Goal: Transaction & Acquisition: Purchase product/service

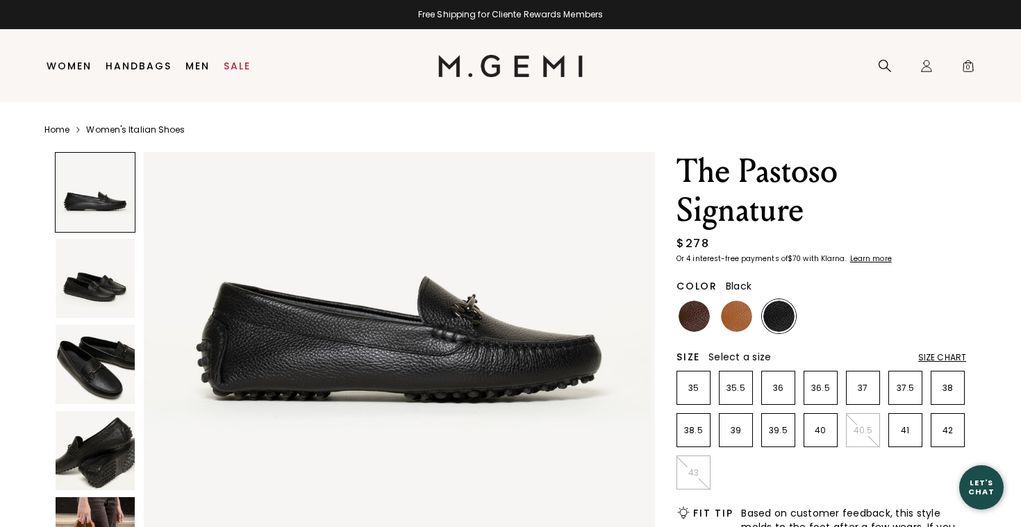
scroll to position [135, 0]
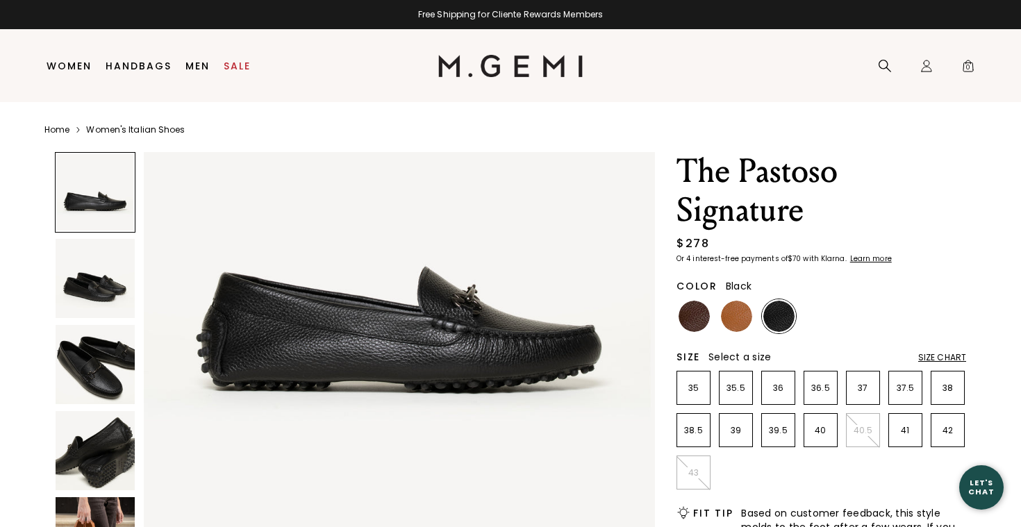
click at [130, 375] on img at bounding box center [95, 364] width 79 height 79
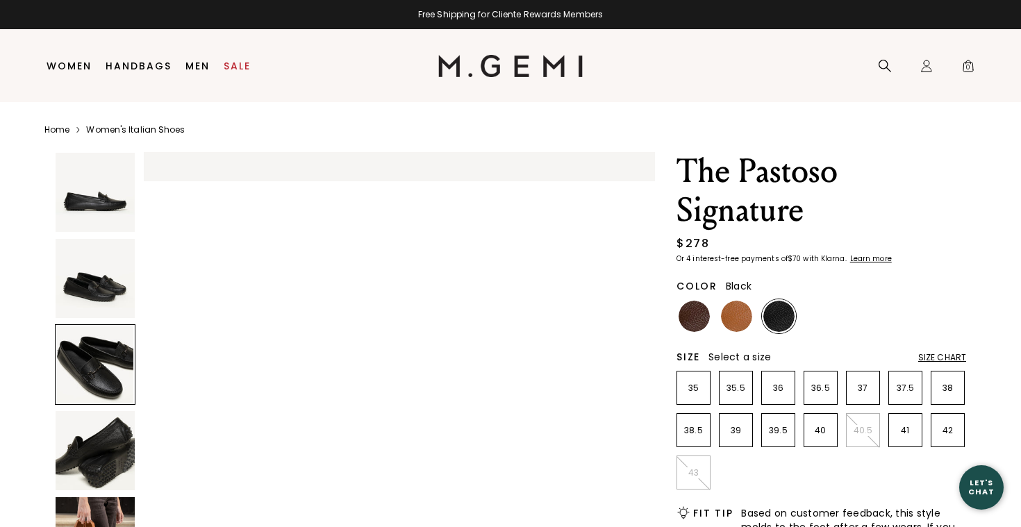
scroll to position [1051, 0]
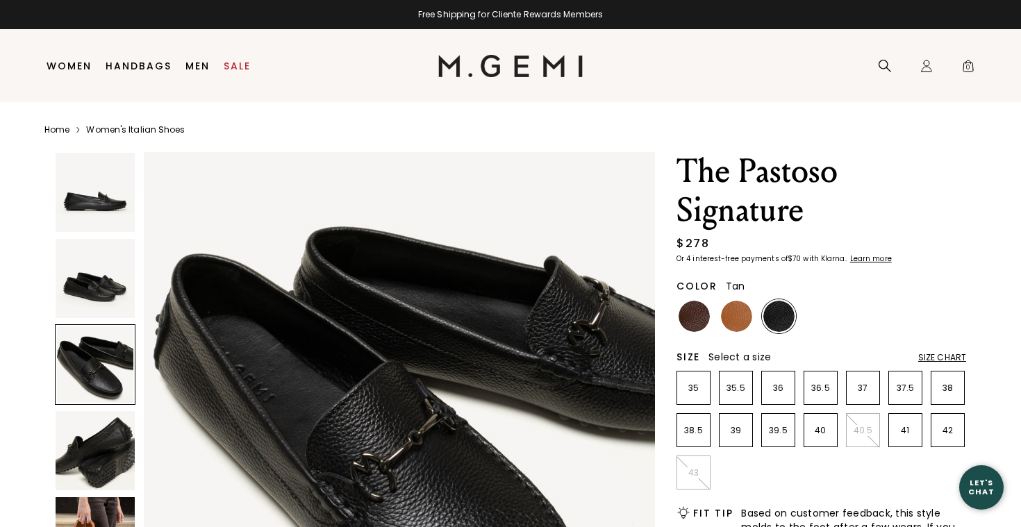
click at [740, 320] on img at bounding box center [736, 316] width 31 height 31
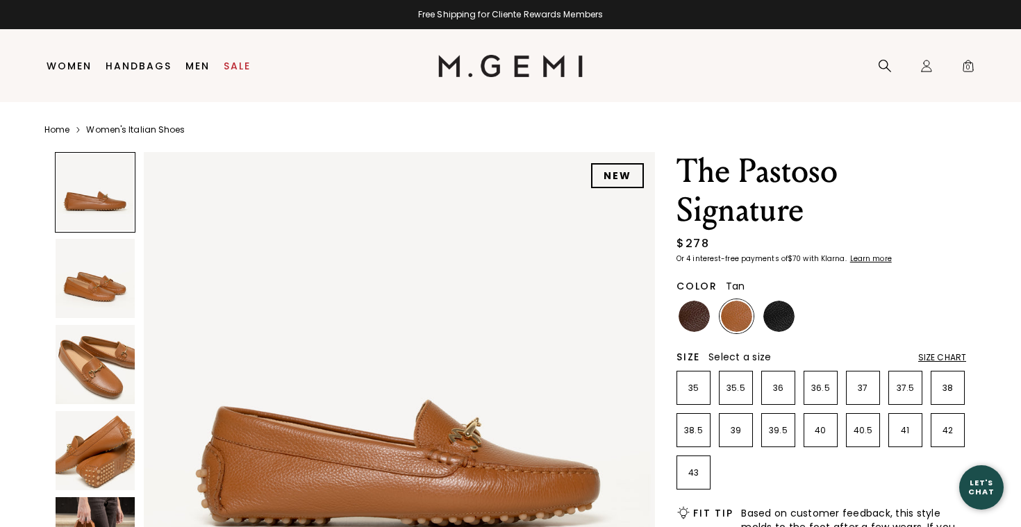
click at [104, 286] on img at bounding box center [95, 278] width 79 height 79
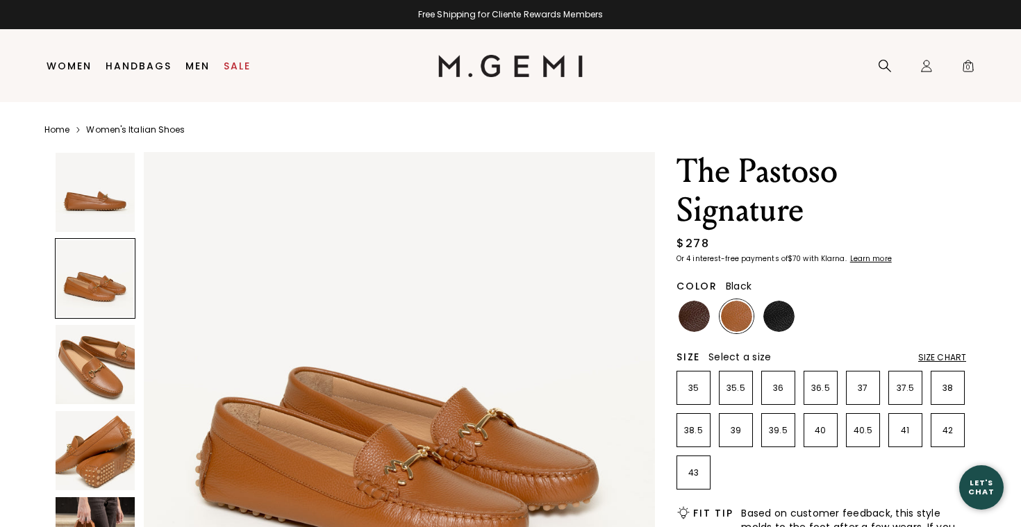
click at [773, 318] on img at bounding box center [779, 316] width 31 height 31
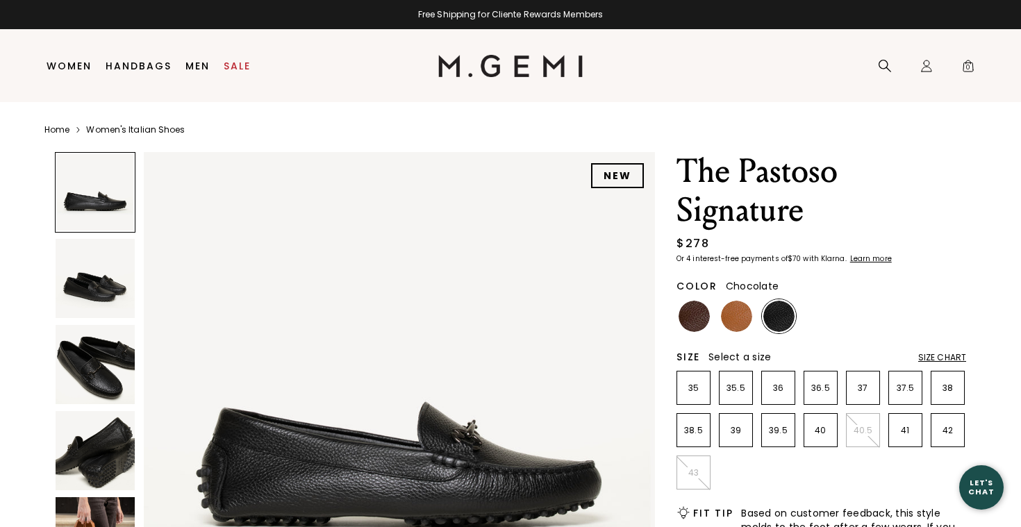
click at [696, 318] on img at bounding box center [694, 316] width 31 height 31
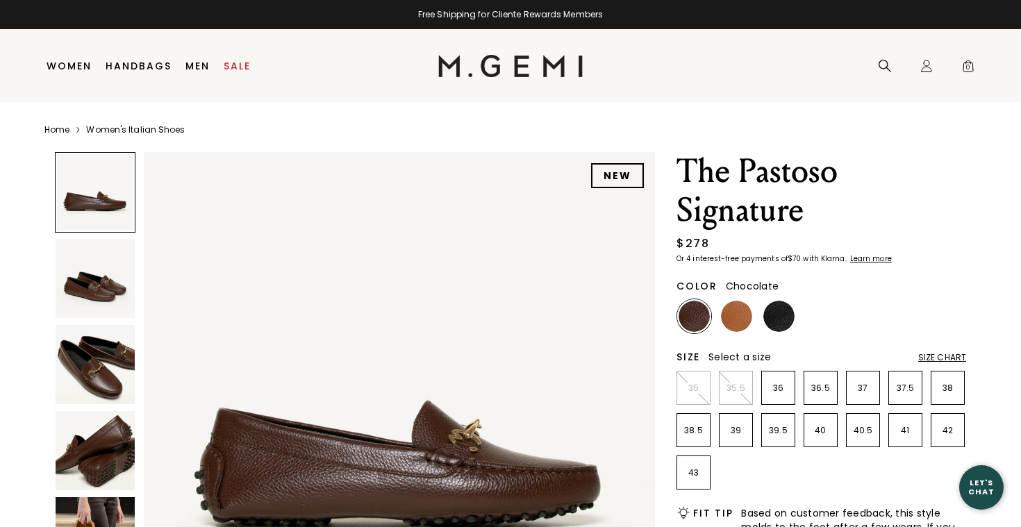
click at [97, 363] on img at bounding box center [95, 364] width 79 height 79
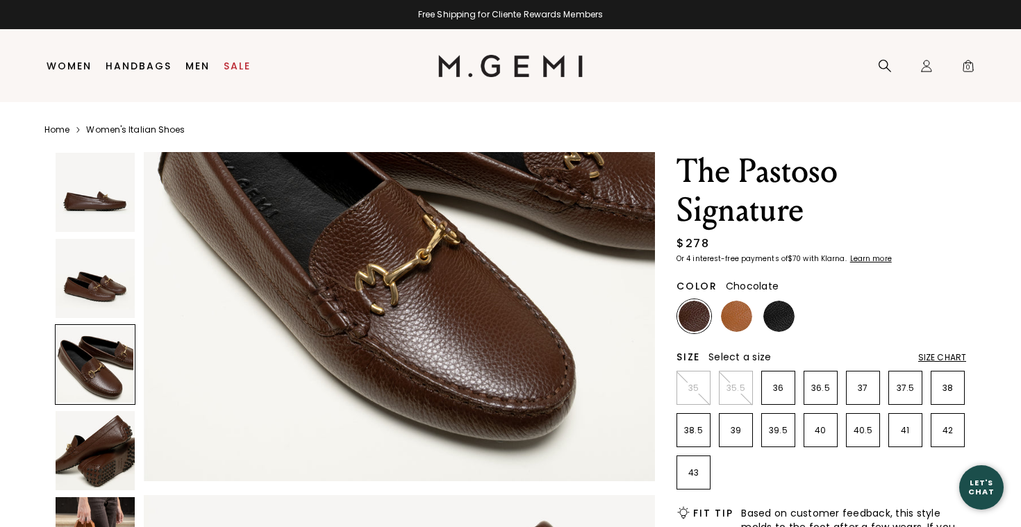
scroll to position [1235, 0]
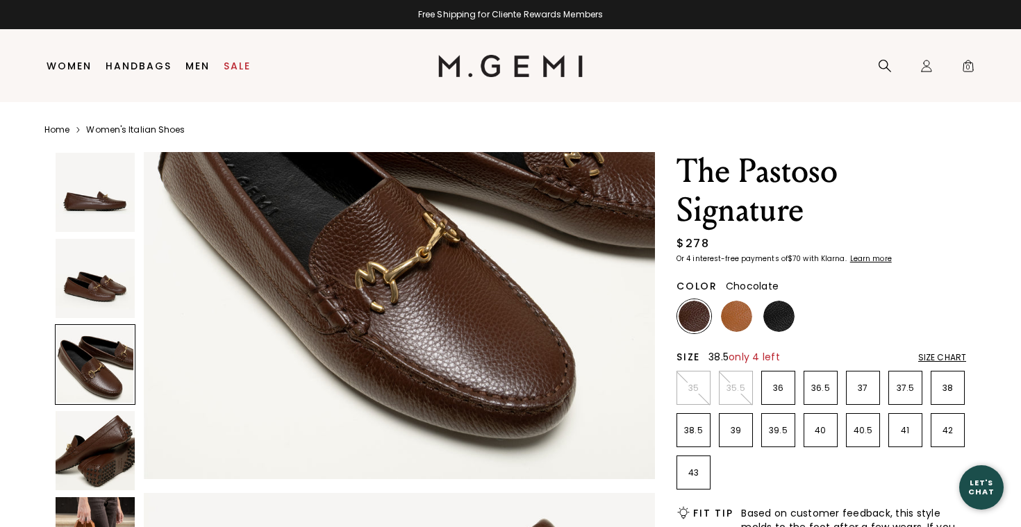
click at [693, 429] on p "38.5" at bounding box center [693, 430] width 33 height 11
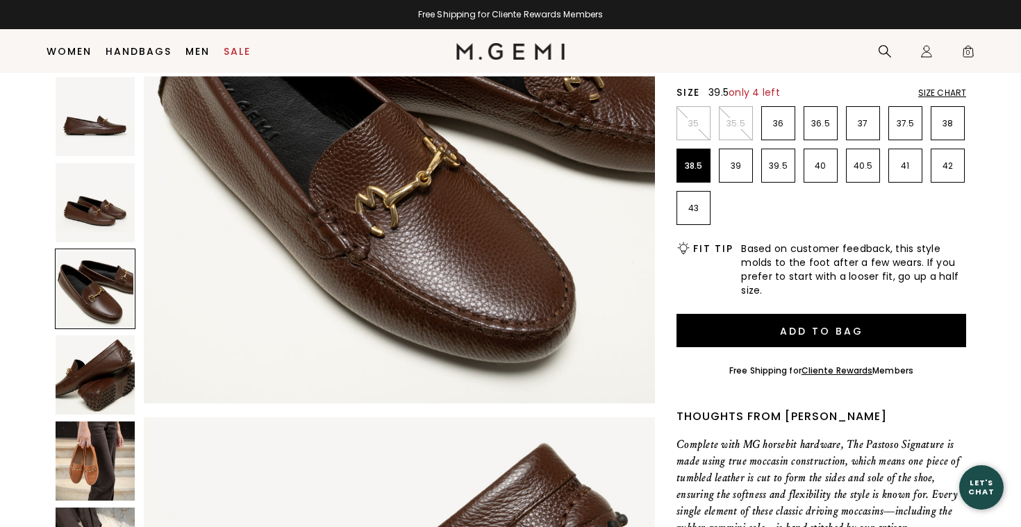
scroll to position [238, 0]
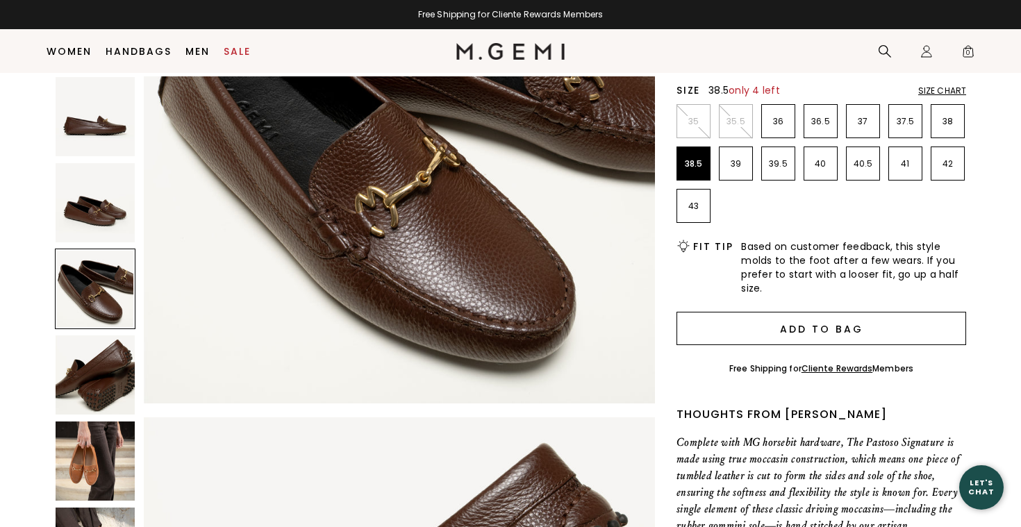
click at [811, 327] on button "Add to Bag" at bounding box center [822, 328] width 290 height 33
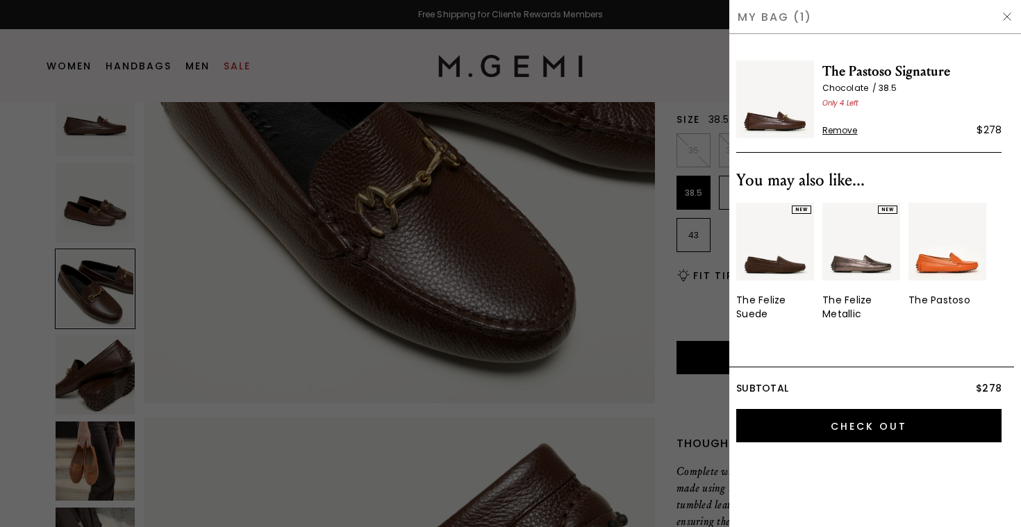
scroll to position [0, 0]
click at [256, 463] on div at bounding box center [510, 263] width 1021 height 527
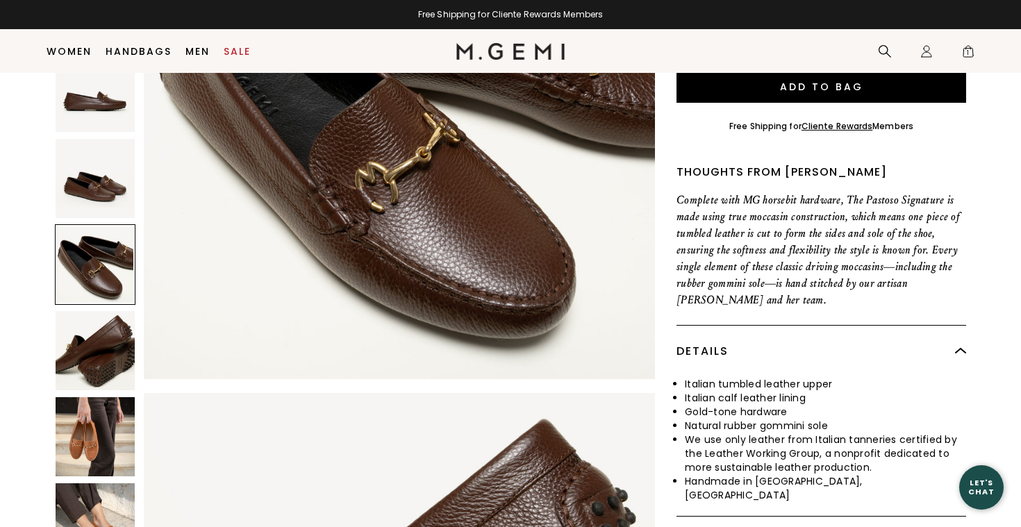
scroll to position [493, 0]
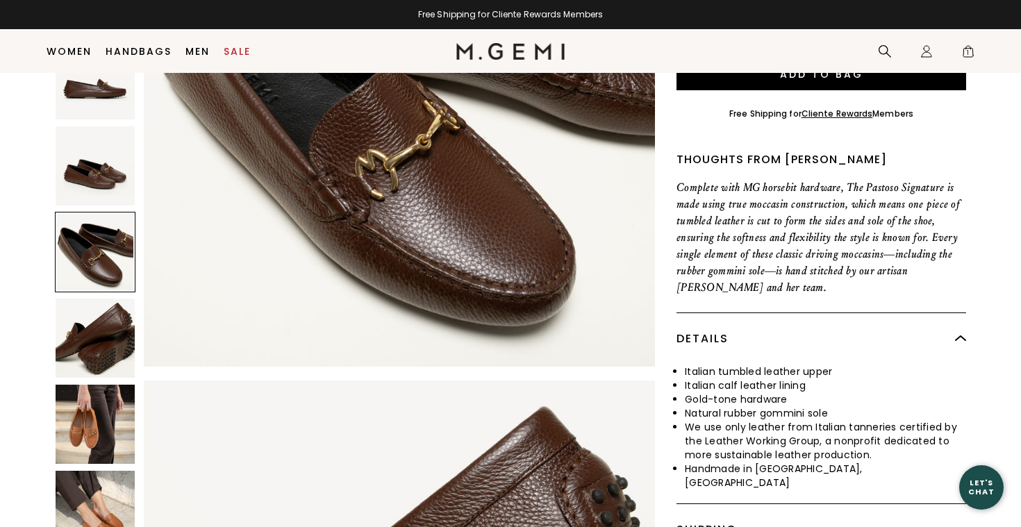
click at [79, 471] on img at bounding box center [95, 510] width 79 height 79
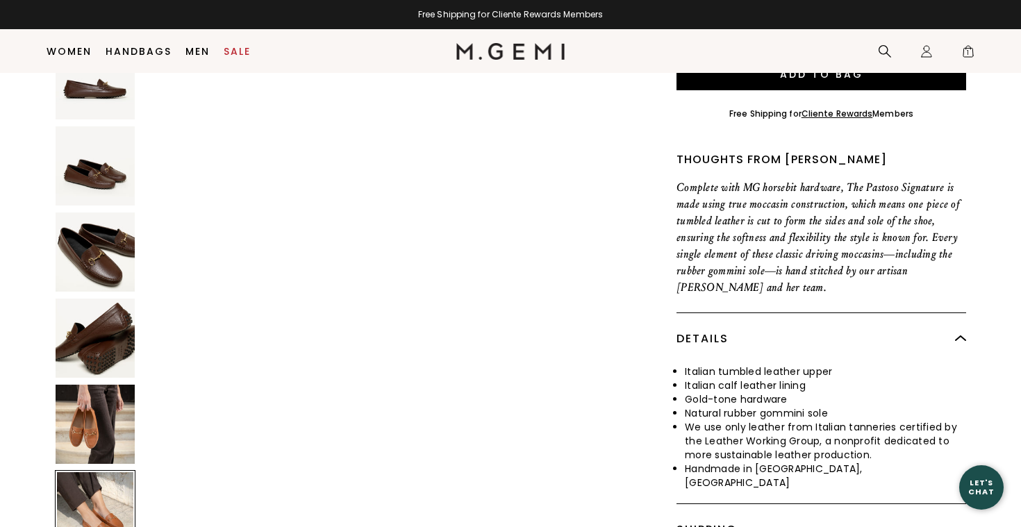
scroll to position [2627, 0]
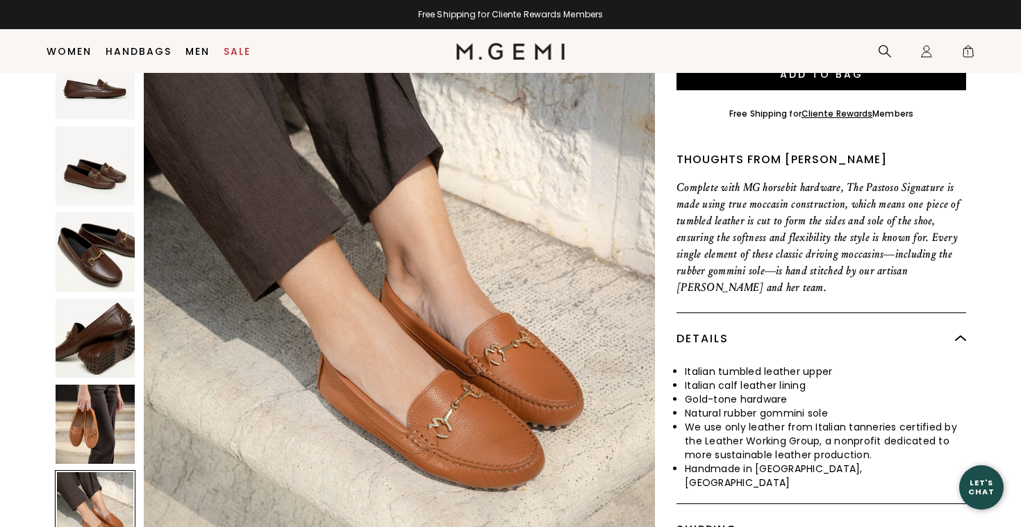
click at [84, 397] on img at bounding box center [95, 424] width 79 height 79
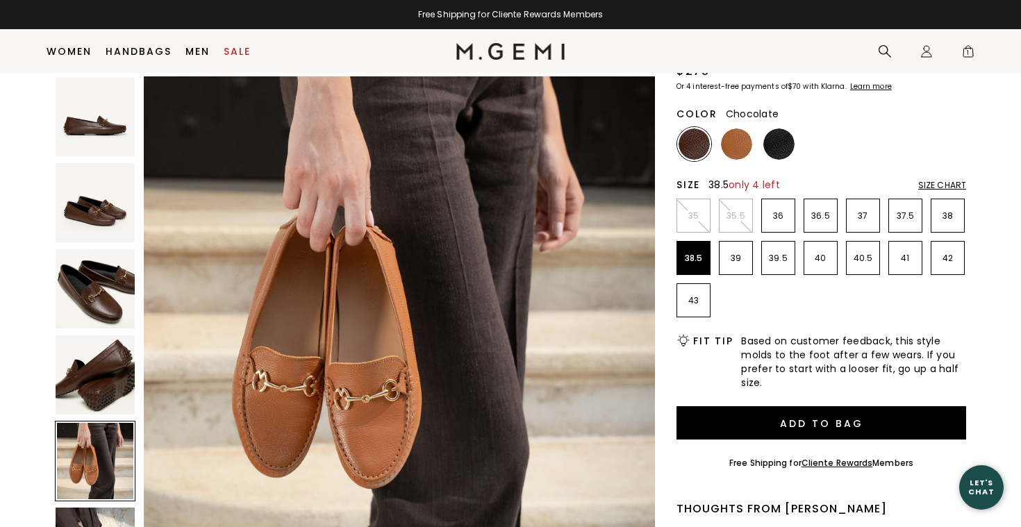
scroll to position [0, 0]
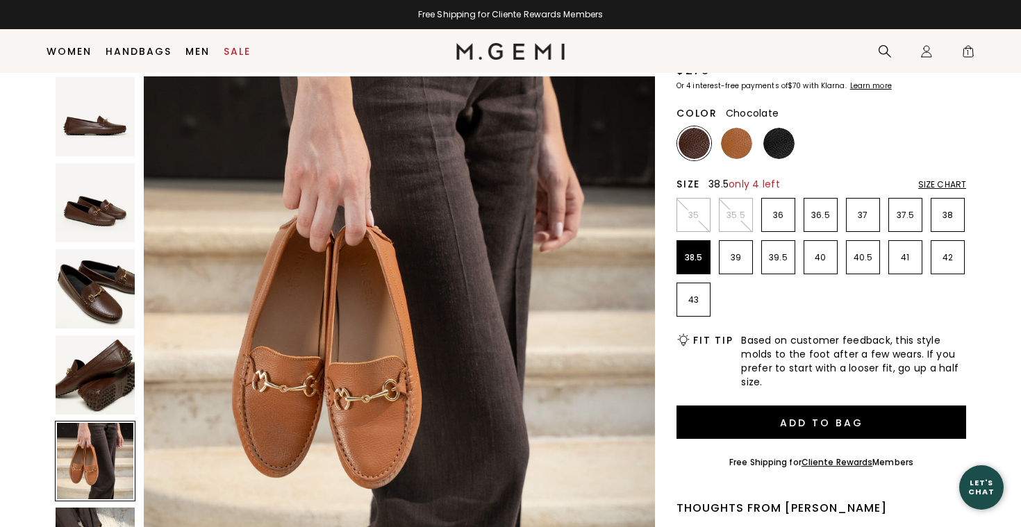
click at [110, 288] on img at bounding box center [95, 288] width 79 height 79
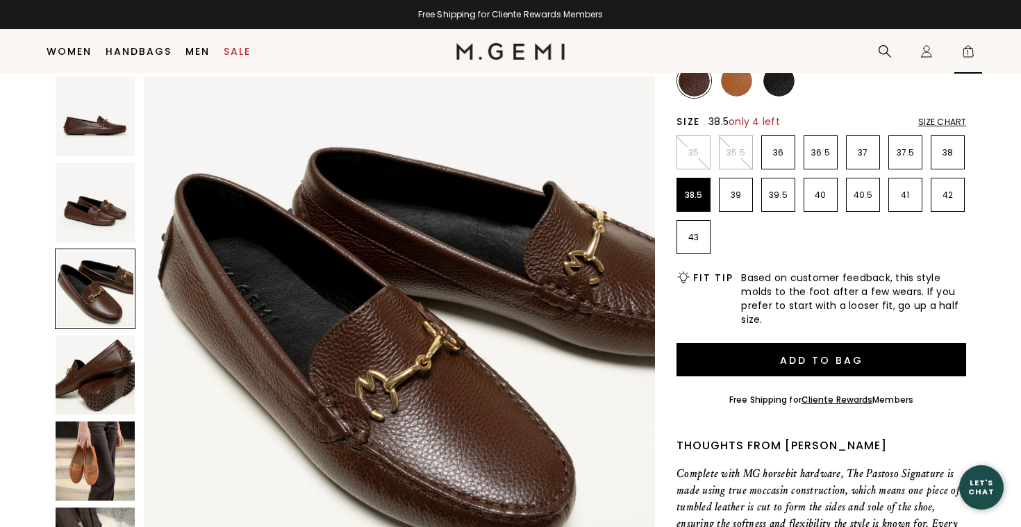
click at [969, 58] on span "1" at bounding box center [969, 54] width 14 height 14
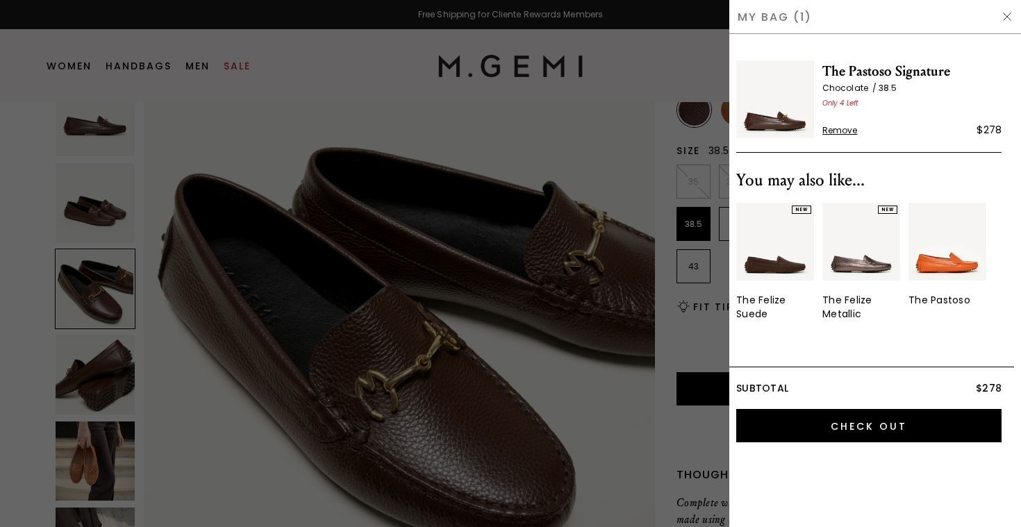
click at [575, 127] on div at bounding box center [510, 263] width 1021 height 527
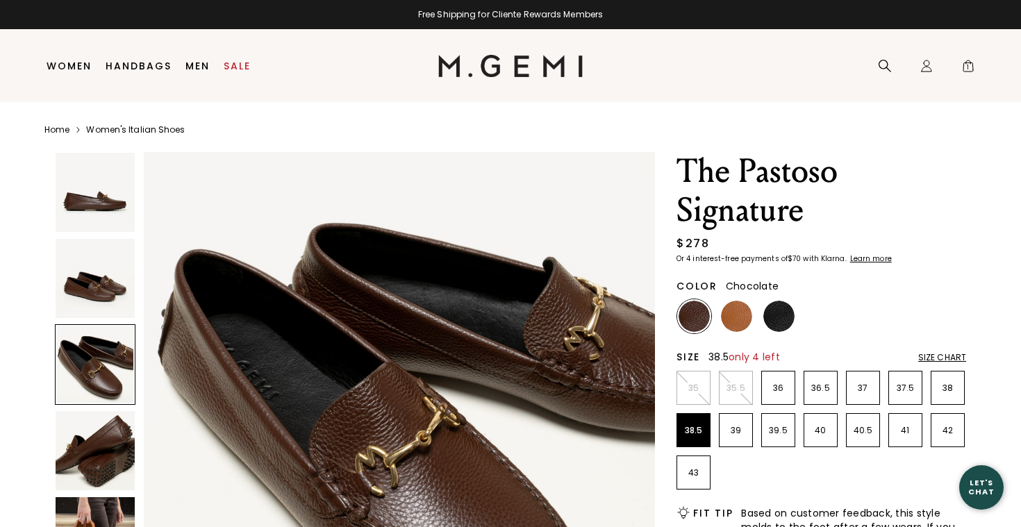
scroll to position [-1, 0]
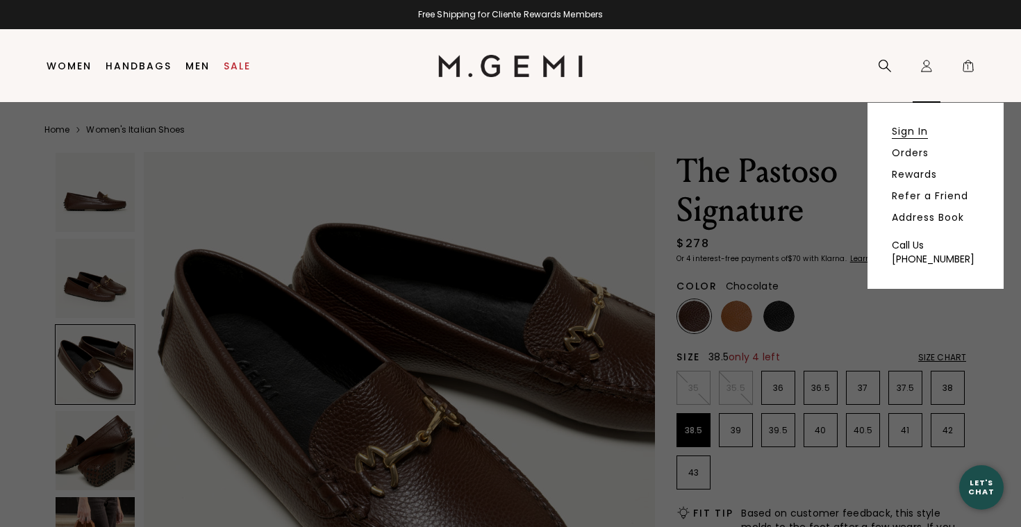
click at [909, 133] on link "Sign In" at bounding box center [910, 131] width 36 height 13
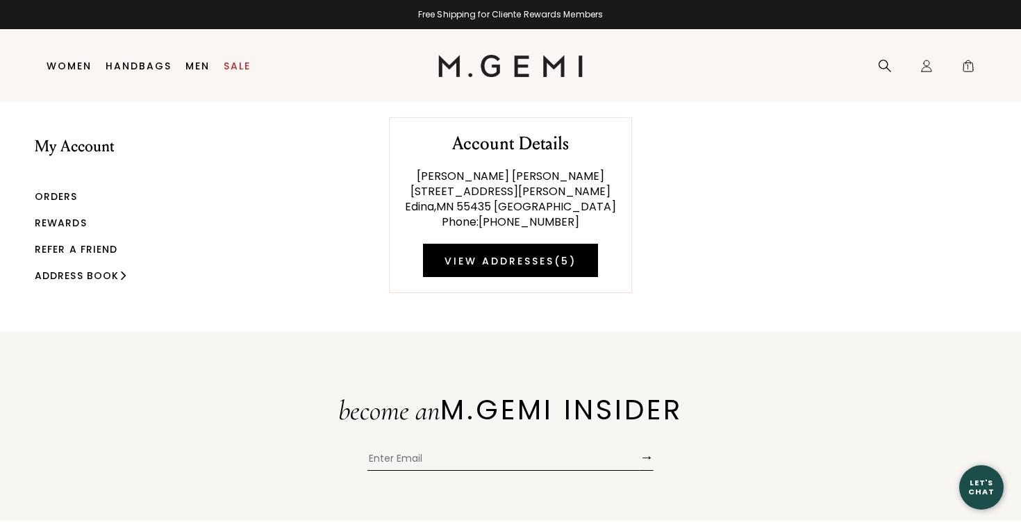
click at [51, 220] on link "Rewards" at bounding box center [61, 223] width 52 height 14
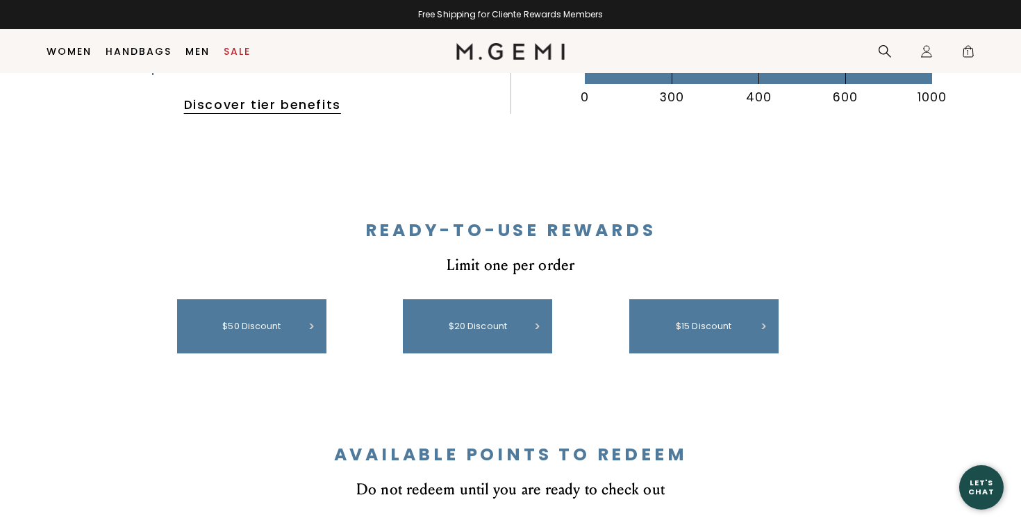
scroll to position [465, 0]
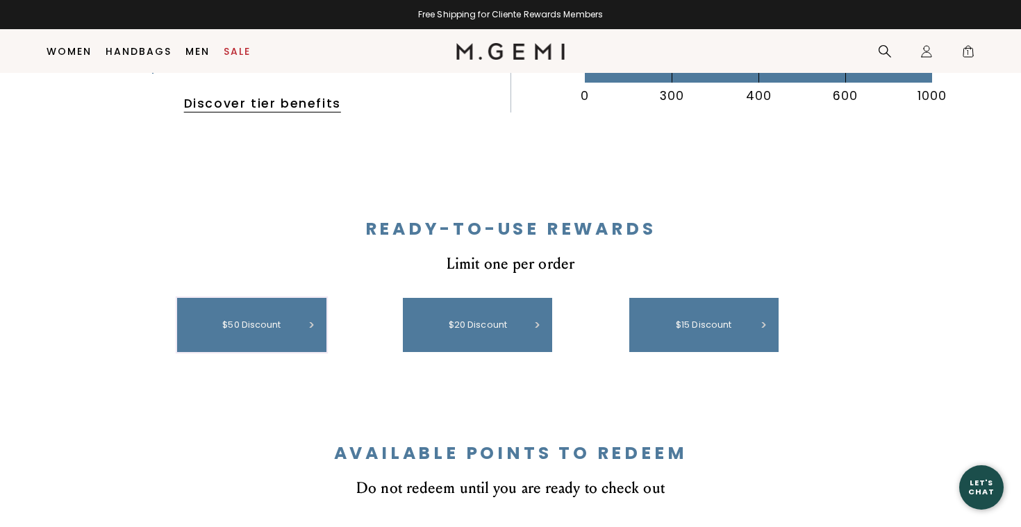
click at [245, 317] on div "$50 discount" at bounding box center [251, 325] width 135 height 40
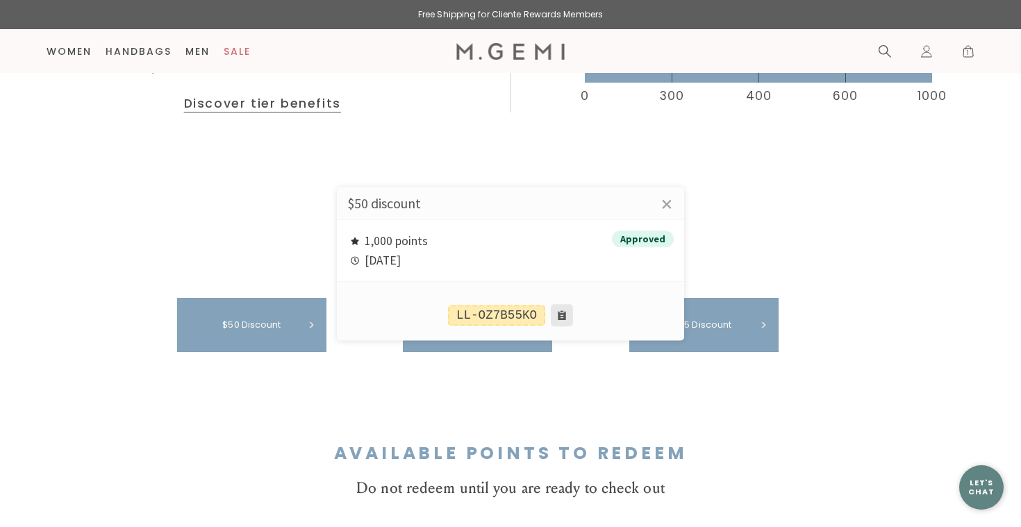
click at [562, 318] on button at bounding box center [562, 315] width 22 height 22
click at [969, 51] on div at bounding box center [510, 263] width 1021 height 527
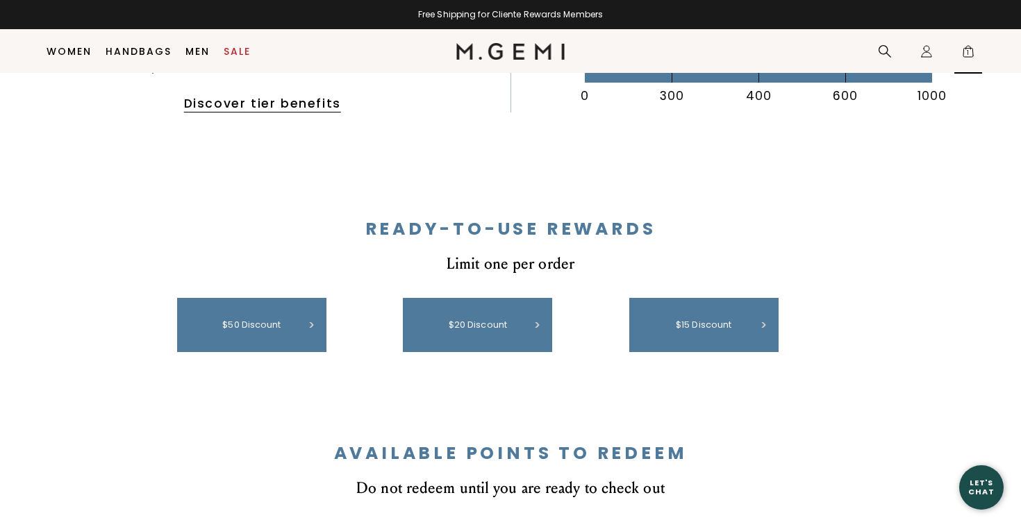
click at [969, 51] on span "1" at bounding box center [969, 54] width 14 height 14
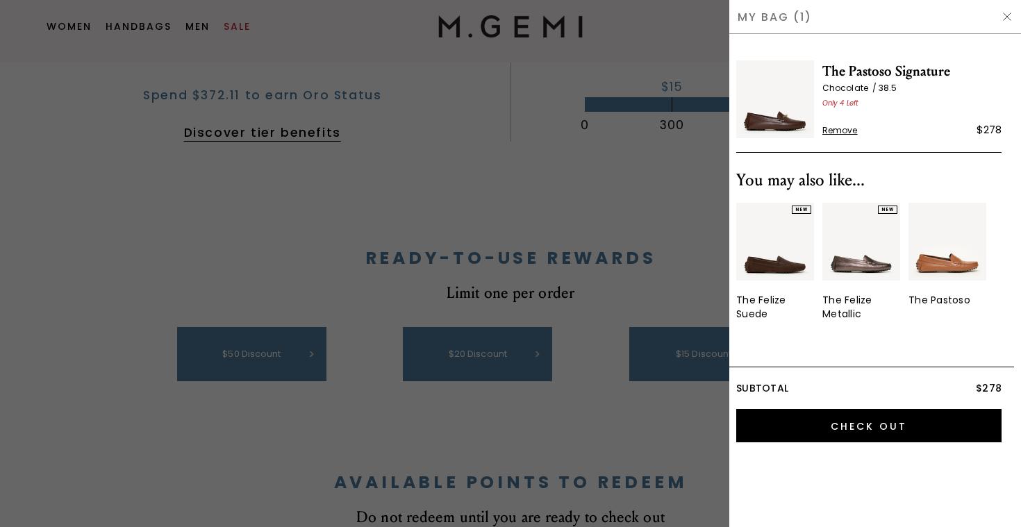
scroll to position [0, 0]
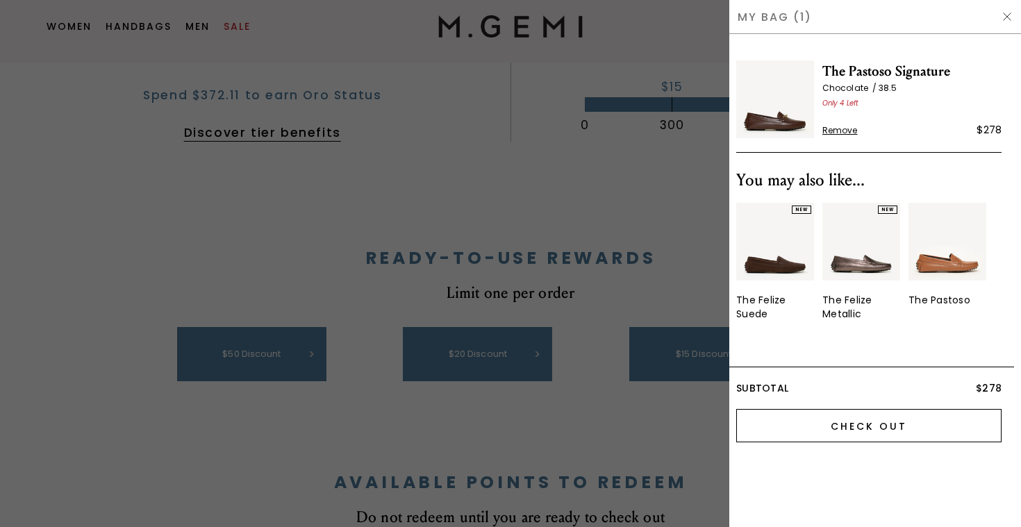
click at [882, 430] on input "Check Out" at bounding box center [869, 425] width 265 height 33
